Goal: Task Accomplishment & Management: Complete application form

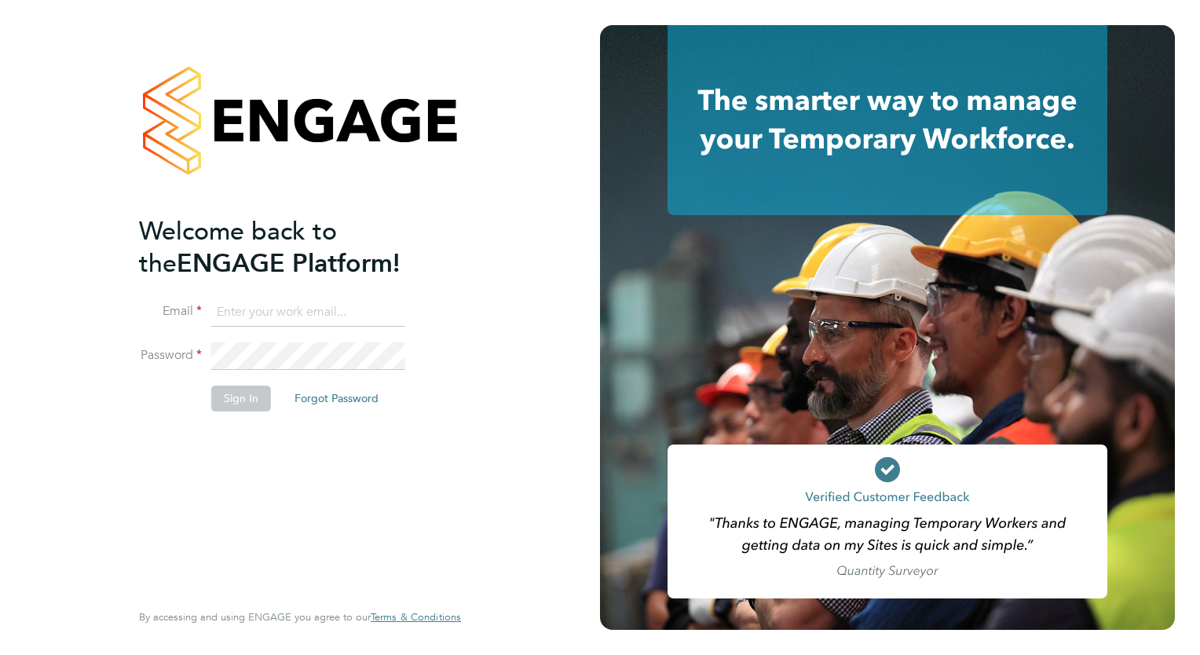
type input "[EMAIL_ADDRESS][DOMAIN_NAME]"
click at [223, 393] on button "Sign In" at bounding box center [241, 398] width 60 height 25
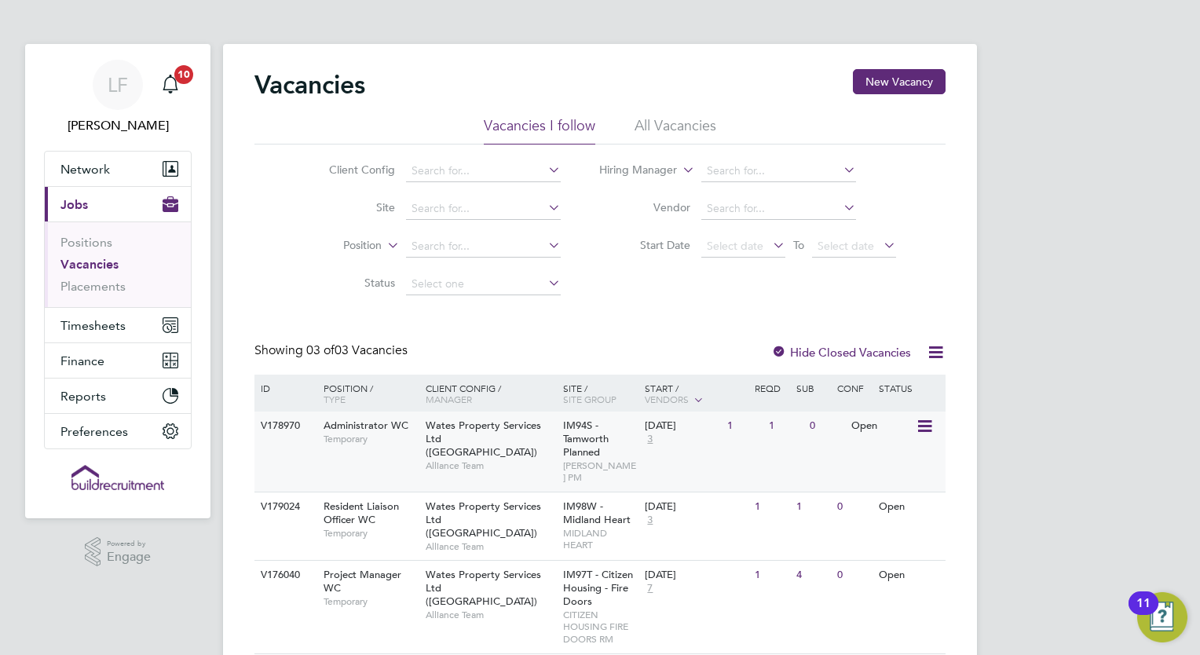
scroll to position [41, 0]
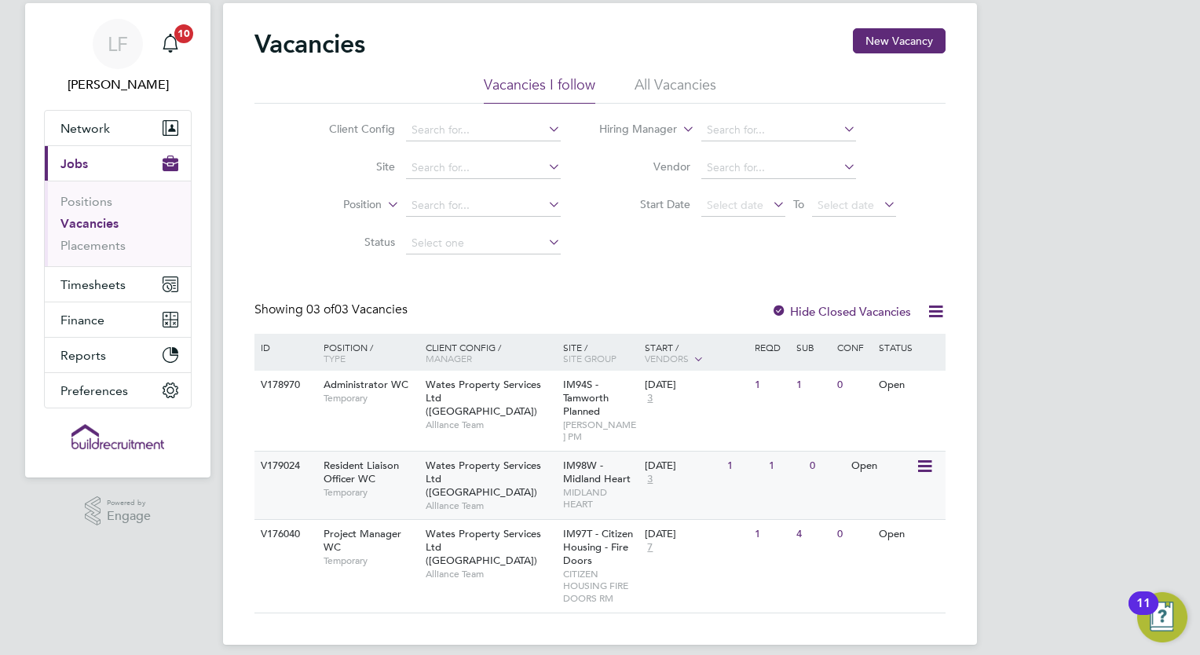
click at [380, 459] on div "Resident Liaison Officer WC Temporary" at bounding box center [367, 479] width 110 height 54
